Goal: Task Accomplishment & Management: Use online tool/utility

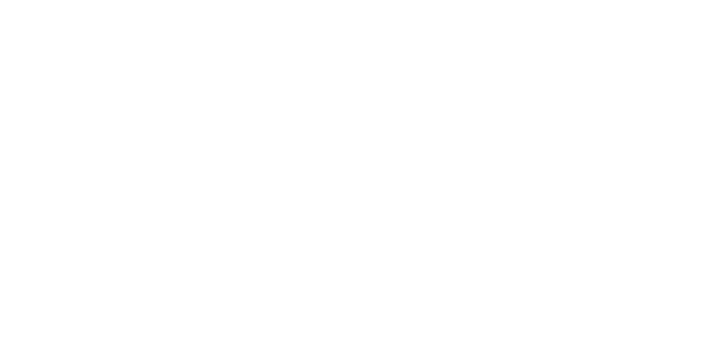
click at [603, 4] on html at bounding box center [360, 2] width 720 height 4
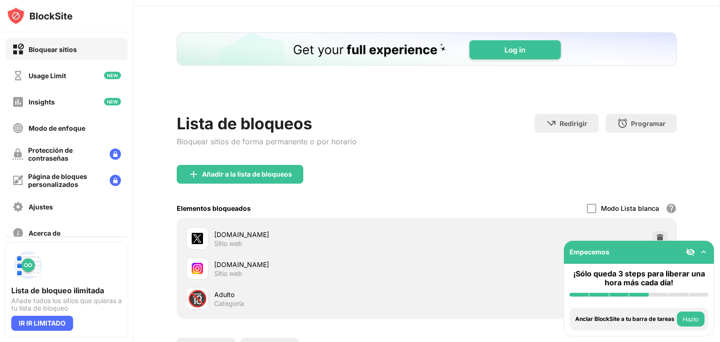
scroll to position [28, 0]
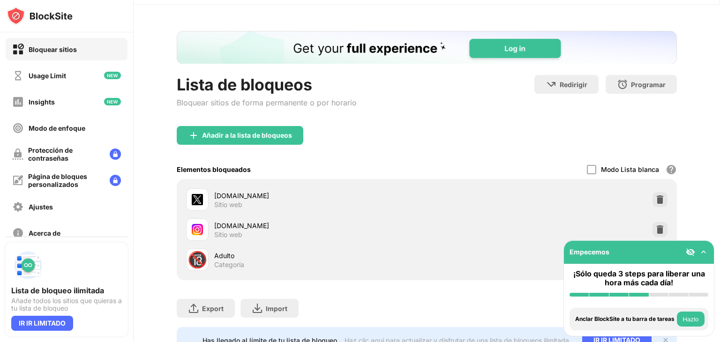
drag, startPoint x: 653, startPoint y: 231, endPoint x: 653, endPoint y: 225, distance: 6.1
click at [655, 231] on img at bounding box center [659, 229] width 9 height 9
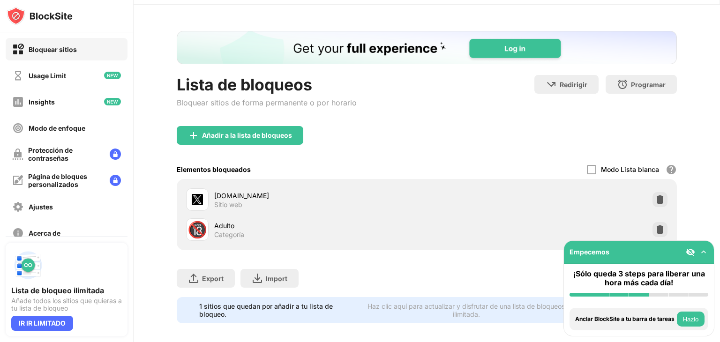
click at [655, 196] on img at bounding box center [659, 199] width 9 height 9
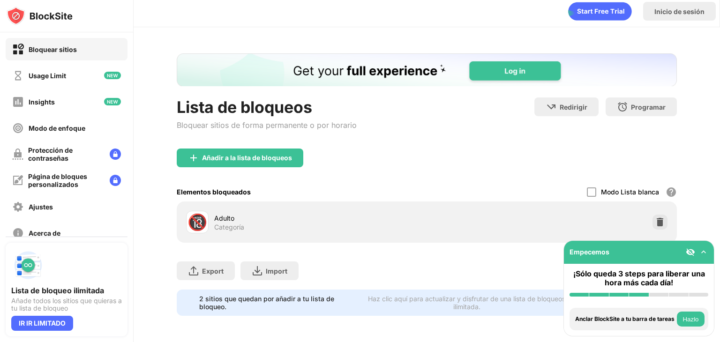
scroll to position [0, 0]
click at [277, 154] on div "Añadir a la lista de bloqueos" at bounding box center [247, 158] width 90 height 8
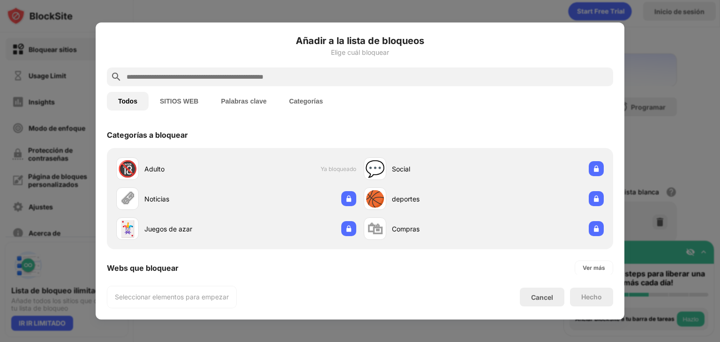
click at [191, 108] on button "SITIOS WEB" at bounding box center [179, 101] width 61 height 19
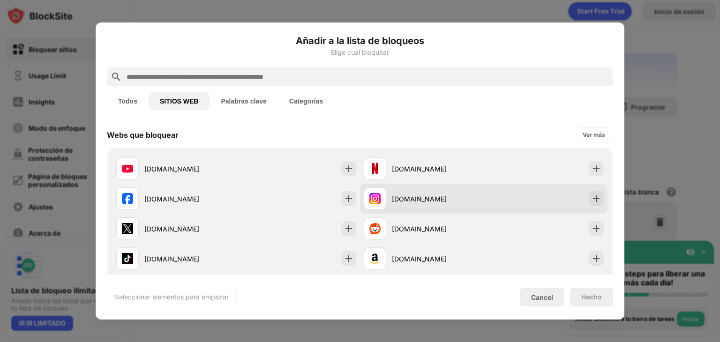
click at [384, 191] on div "[DOMAIN_NAME]" at bounding box center [424, 199] width 120 height 23
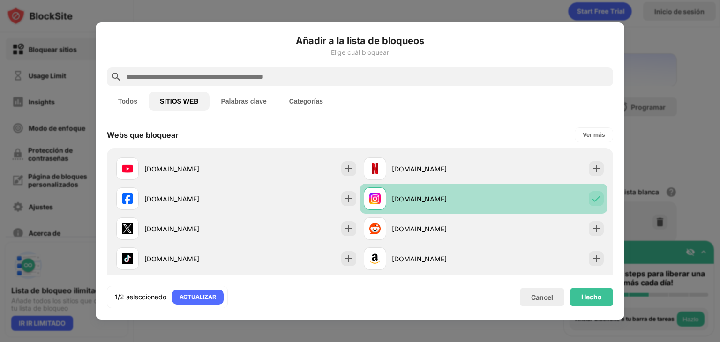
click at [384, 191] on div "[DOMAIN_NAME]" at bounding box center [424, 199] width 120 height 23
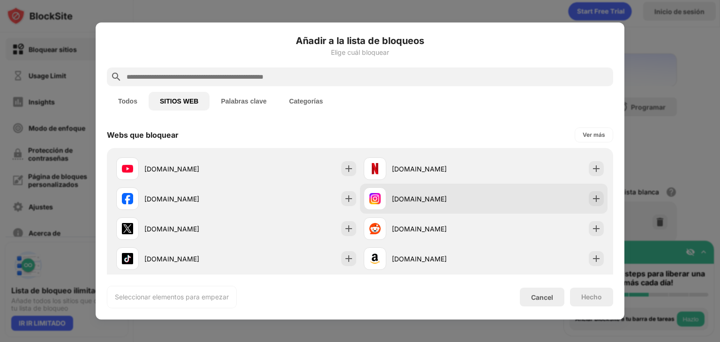
click at [384, 191] on div "[DOMAIN_NAME]" at bounding box center [424, 199] width 120 height 23
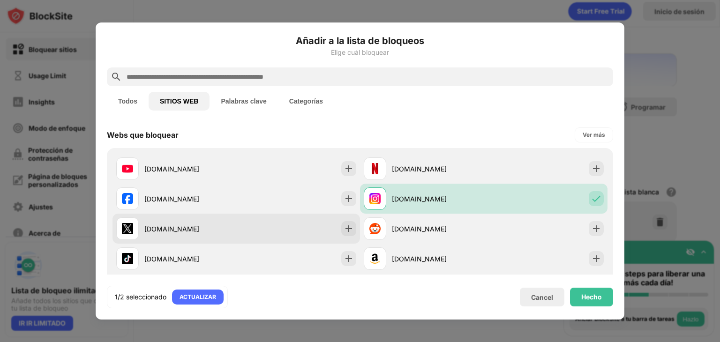
click at [236, 230] on div "[DOMAIN_NAME]" at bounding box center [237, 229] width 248 height 30
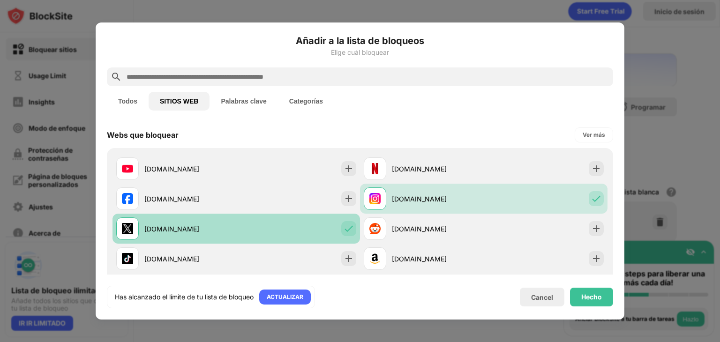
click at [236, 229] on div "[DOMAIN_NAME]" at bounding box center [237, 229] width 248 height 30
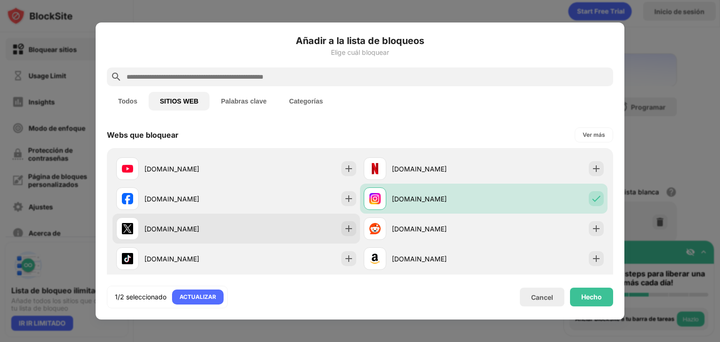
click at [236, 229] on div "[DOMAIN_NAME]" at bounding box center [237, 229] width 248 height 30
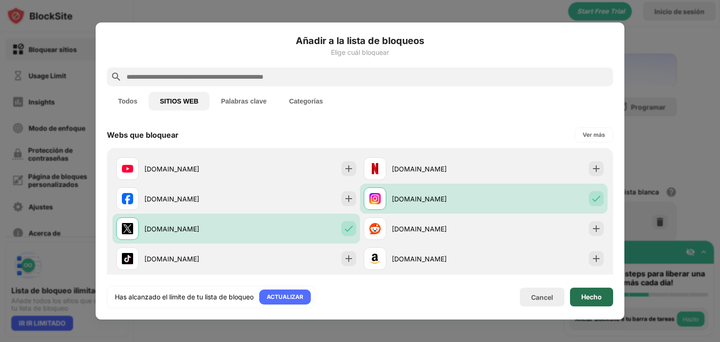
click at [575, 291] on div "Hecho" at bounding box center [591, 297] width 43 height 19
